Goal: Task Accomplishment & Management: Complete application form

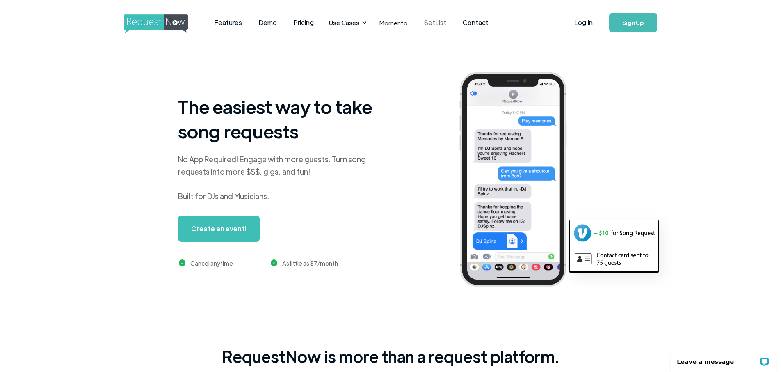
click at [440, 23] on link "SetList" at bounding box center [435, 22] width 39 height 25
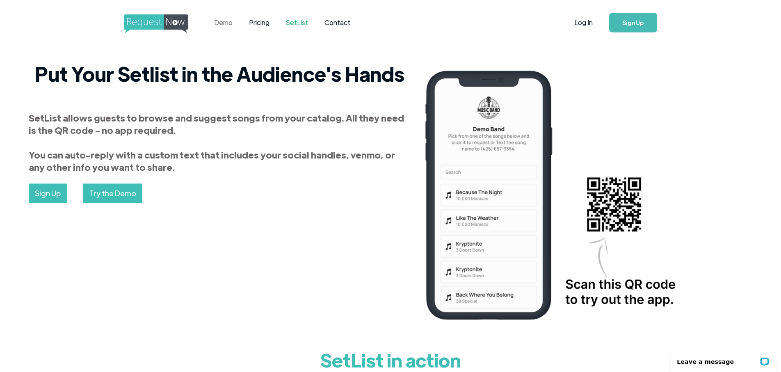
click at [221, 23] on link "Demo" at bounding box center [223, 22] width 35 height 25
click at [127, 18] on img "home" at bounding box center [163, 23] width 79 height 19
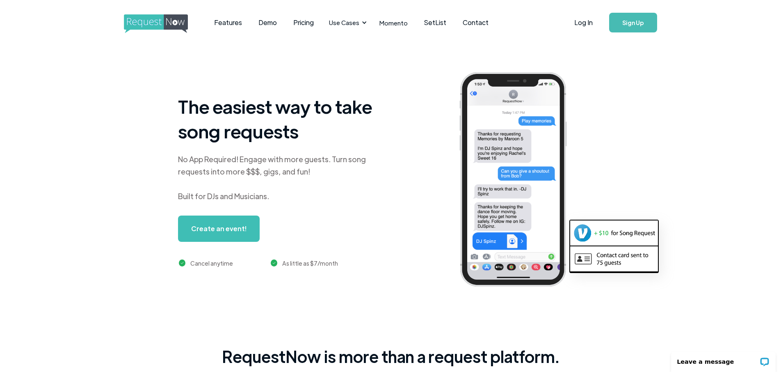
click at [630, 24] on link "Sign Up" at bounding box center [633, 23] width 48 height 20
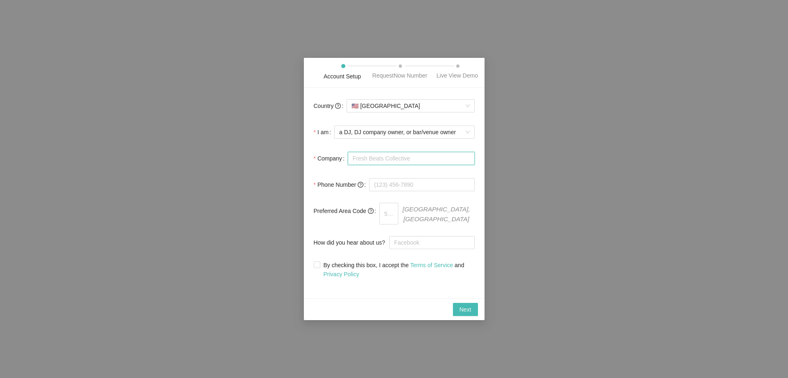
click at [430, 165] on input "Company" at bounding box center [411, 158] width 127 height 13
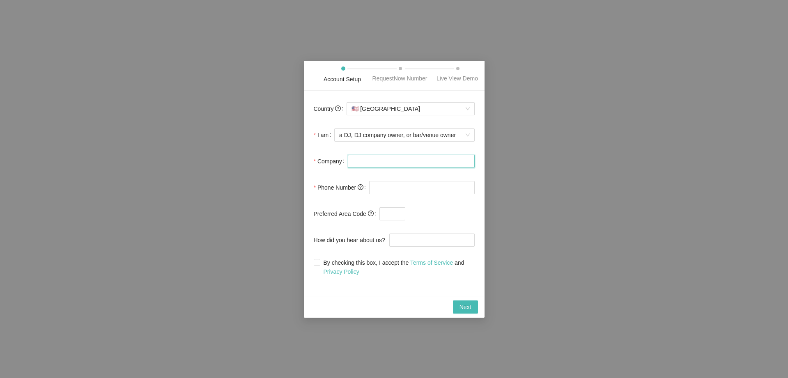
click at [395, 163] on input "Company" at bounding box center [411, 161] width 127 height 13
type input "MC1R Music"
click at [395, 186] on input "tel" at bounding box center [421, 187] width 105 height 13
type input "[PHONE_NUMBER]"
click at [407, 247] on input "How did you hear about us?" at bounding box center [431, 240] width 85 height 13
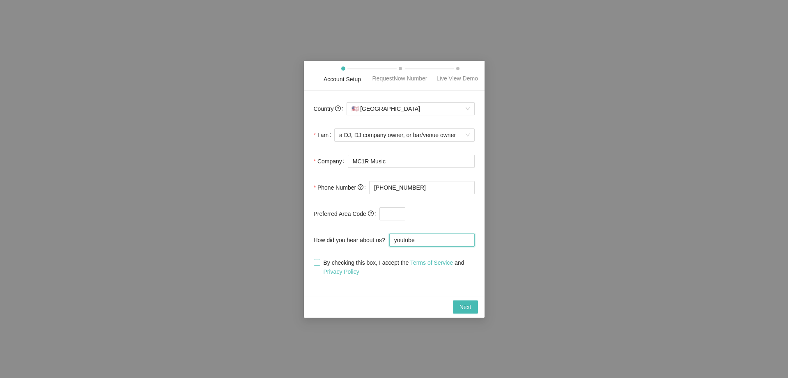
type input "youtube"
click at [316, 265] on input "By checking this box, I accept the Terms of Service and Privacy Policy" at bounding box center [317, 262] width 6 height 6
checkbox input "true"
click at [473, 309] on button "Next" at bounding box center [465, 306] width 25 height 13
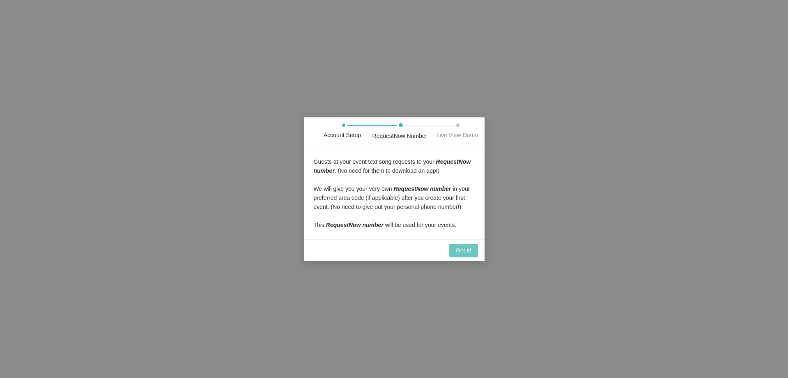
click at [468, 255] on span "Got it!" at bounding box center [463, 250] width 15 height 9
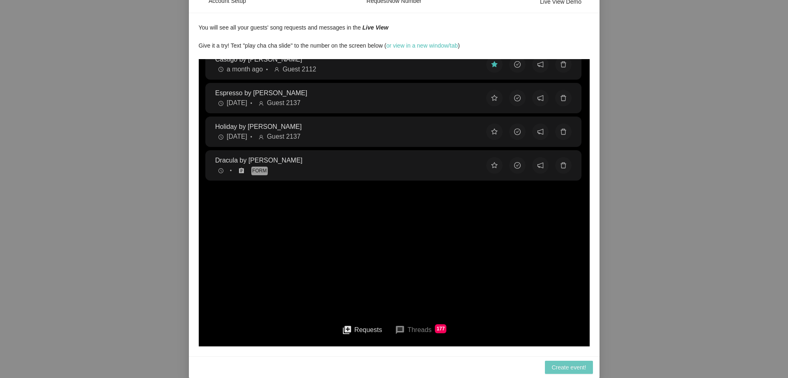
scroll to position [25, 0]
drag, startPoint x: 482, startPoint y: 342, endPoint x: 673, endPoint y: 408, distance: 202.2
click at [482, 342] on footer "queue Requests message Threads 177" at bounding box center [393, 332] width 391 height 30
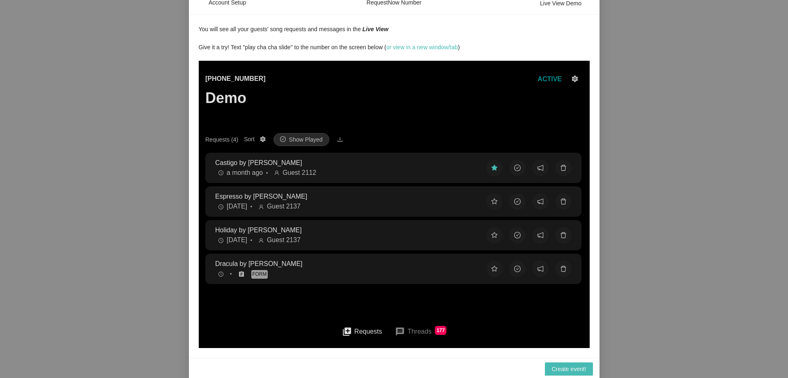
scroll to position [0, 0]
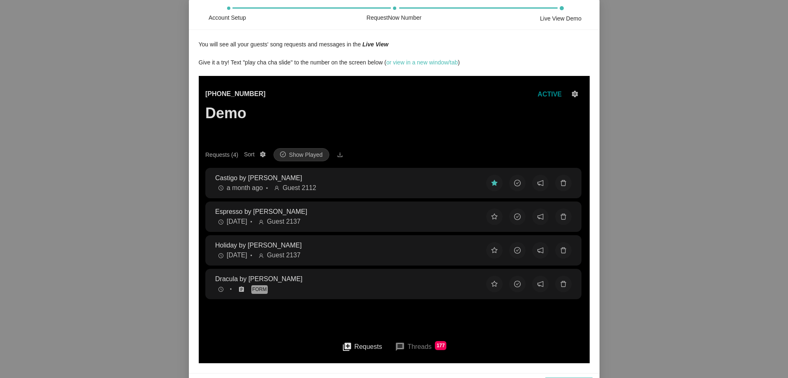
drag, startPoint x: 428, startPoint y: 18, endPoint x: 402, endPoint y: 19, distance: 26.3
click at [428, 18] on div "RequestNow Number" at bounding box center [448, 15] width 167 height 16
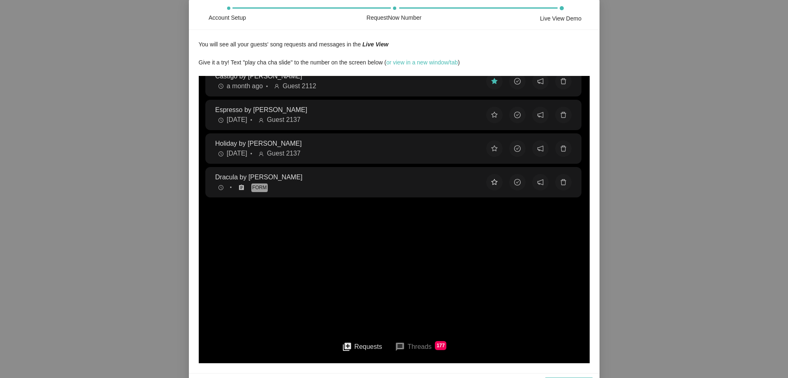
scroll to position [25, 0]
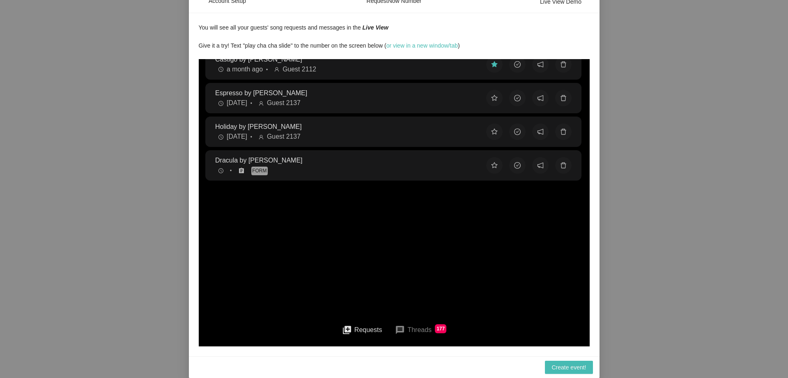
click at [425, 329] on button "message Threads 177" at bounding box center [420, 330] width 64 height 20
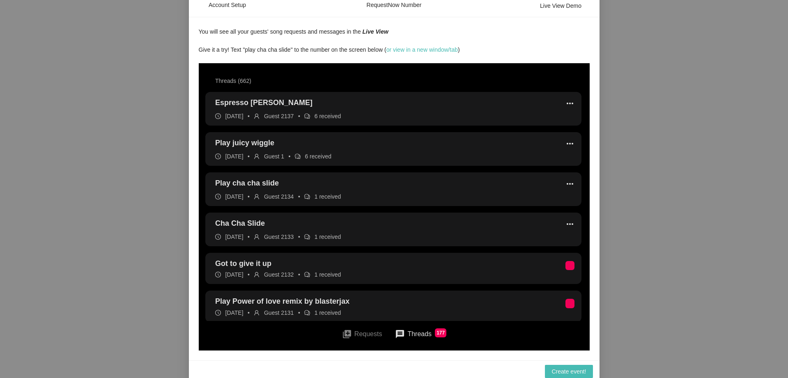
scroll to position [0, 0]
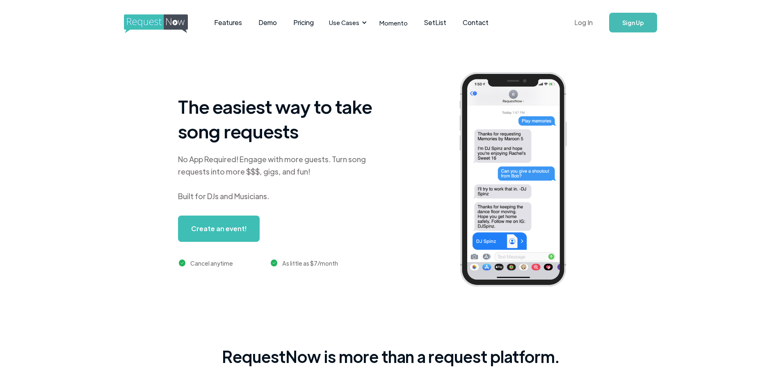
click at [579, 19] on link "Log In" at bounding box center [583, 22] width 35 height 29
